Goal: Task Accomplishment & Management: Manage account settings

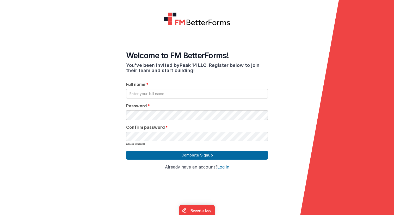
click at [142, 88] on div "Full name" at bounding box center [197, 89] width 142 height 17
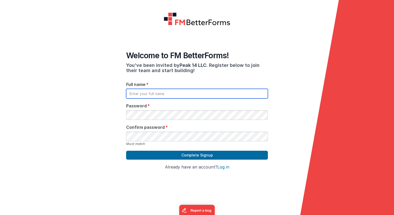
click at [140, 92] on input "text" at bounding box center [197, 94] width 142 height 10
type input "[PERSON_NAME]"
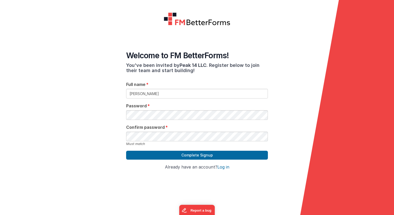
click at [94, 116] on form "Welcome to FM BetterForms! You've been invited by Peak 14 LLC . Register below …" at bounding box center [197, 107] width 394 height 215
click at [69, 132] on form "Welcome to FM BetterForms! You've been invited by Peak 14 LLC . Register below …" at bounding box center [197, 107] width 394 height 215
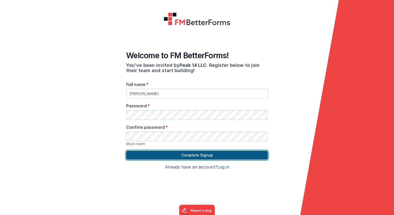
click at [222, 156] on button "Complete Signup" at bounding box center [197, 154] width 142 height 9
click at [212, 153] on button "Complete Signup" at bounding box center [197, 154] width 142 height 9
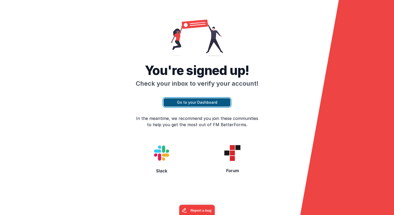
click at [198, 105] on button "Go to your Dashboard" at bounding box center [197, 102] width 67 height 8
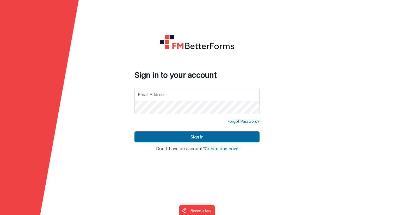
click at [118, 72] on form "Sign in to your account Forgot Password? Sign In Sign in with Google Don't have…" at bounding box center [197, 107] width 394 height 215
click at [180, 95] on input "text" at bounding box center [197, 94] width 125 height 13
type input "[EMAIL_ADDRESS][DOMAIN_NAME]"
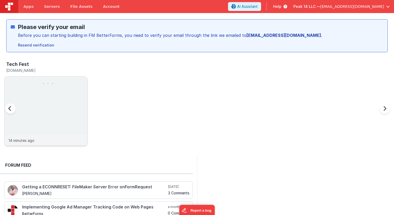
click at [61, 106] on img at bounding box center [45, 117] width 83 height 83
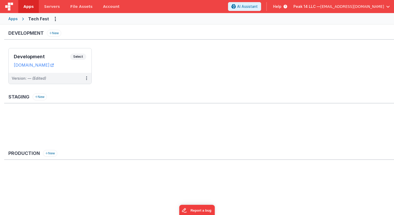
click at [321, 5] on span "Peak 14 LLC —" at bounding box center [307, 6] width 27 height 5
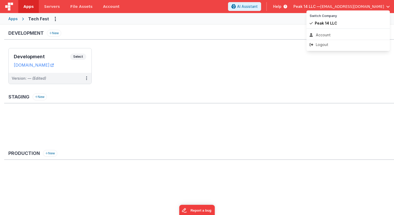
click at [173, 62] on button at bounding box center [197, 107] width 394 height 215
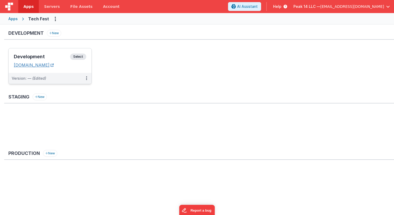
click at [44, 67] on link "[DOMAIN_NAME]" at bounding box center [34, 64] width 40 height 5
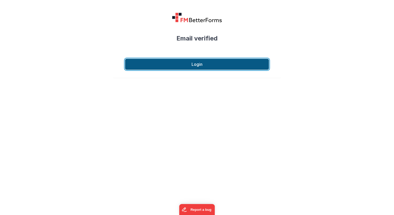
click at [194, 65] on button "Login" at bounding box center [197, 64] width 144 height 11
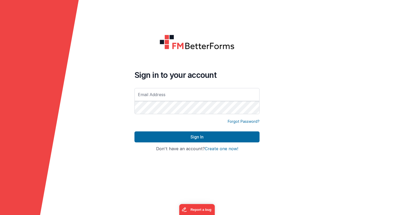
type input "[EMAIL_ADDRESS][DOMAIN_NAME]"
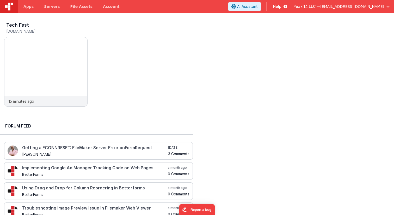
click at [370, 7] on span "[EMAIL_ADDRESS][DOMAIN_NAME]" at bounding box center [353, 6] width 64 height 5
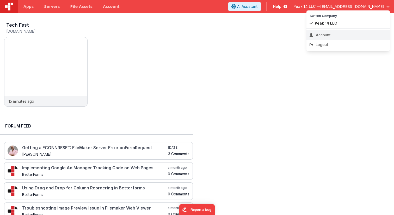
click at [327, 32] on li "Account" at bounding box center [348, 34] width 83 height 9
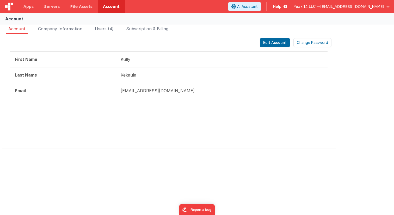
click at [94, 25] on div "Account Company Information Users (4) Subscription & Billing Edit Account Chang…" at bounding box center [197, 90] width 394 height 134
click at [106, 28] on span "Users (4)" at bounding box center [104, 28] width 19 height 5
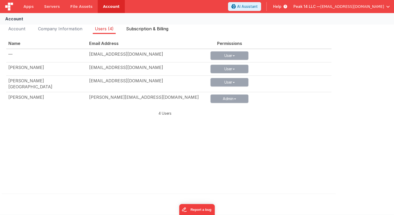
click at [163, 31] on span "Subscription & Billing" at bounding box center [147, 28] width 42 height 5
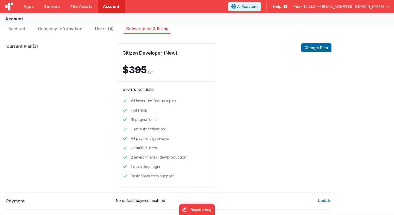
click at [151, 69] on span "/yr" at bounding box center [150, 71] width 5 height 5
click at [327, 47] on button "Change Plan" at bounding box center [316, 47] width 30 height 9
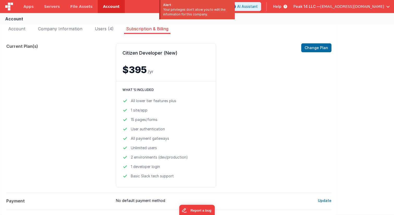
click at [102, 23] on div "Account Company Information Users (4) Subscription & Billing Edit Account Chang…" at bounding box center [197, 124] width 394 height 203
click at [19, 31] on span "Account" at bounding box center [16, 28] width 17 height 5
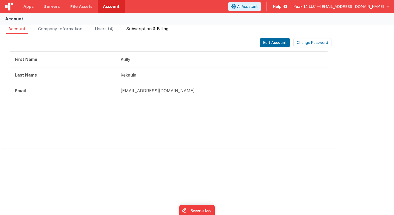
click at [136, 33] on li "Subscription & Billing" at bounding box center [147, 30] width 46 height 8
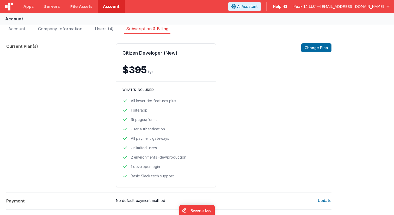
click at [246, 107] on div "Citizen Developer (New) $395 /yr Change Plan What's included All lower tier fea…" at bounding box center [206, 115] width 181 height 144
